Goal: Task Accomplishment & Management: Complete application form

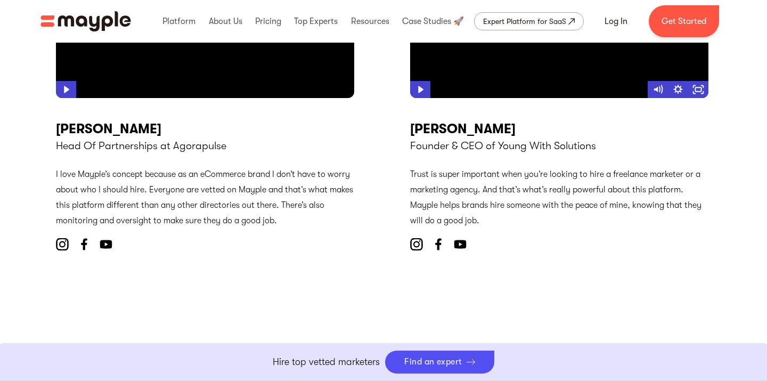
scroll to position [4123, 0]
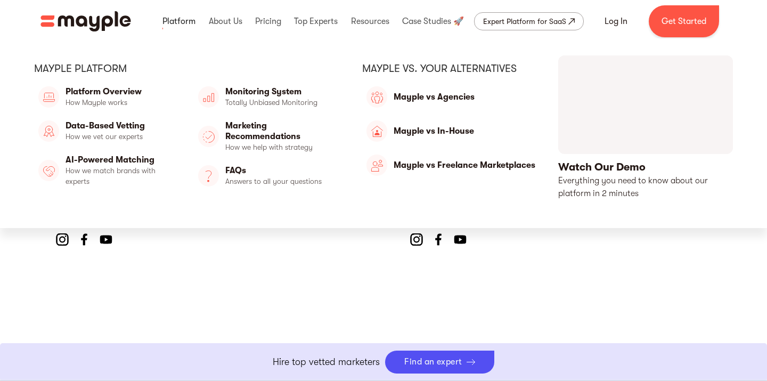
click at [181, 23] on link at bounding box center [179, 21] width 38 height 34
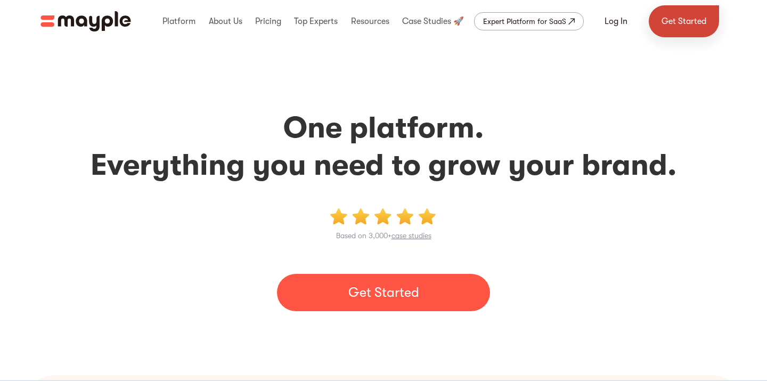
click at [681, 12] on link "Get Started" at bounding box center [684, 21] width 70 height 32
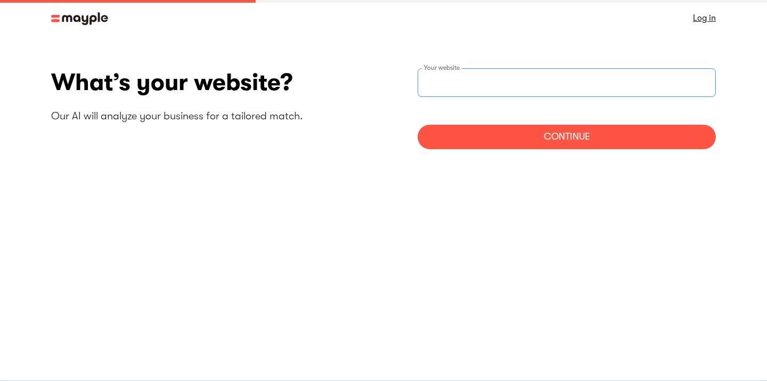
click at [431, 90] on input "websiteStep" at bounding box center [567, 82] width 298 height 29
click at [72, 20] on img at bounding box center [79, 18] width 57 height 13
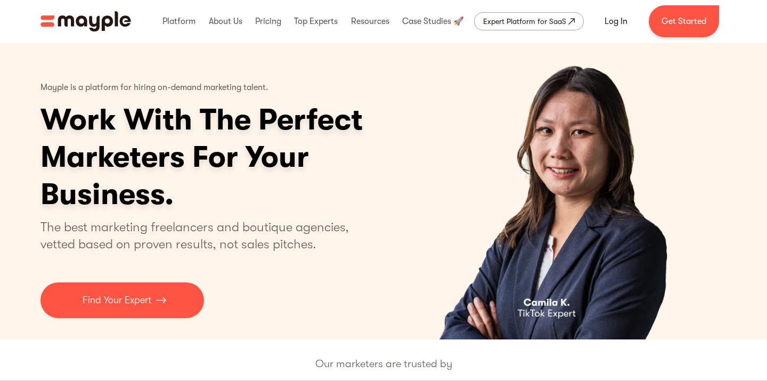
click at [100, 17] on img "home" at bounding box center [85, 21] width 91 height 20
